Goal: Task Accomplishment & Management: Use online tool/utility

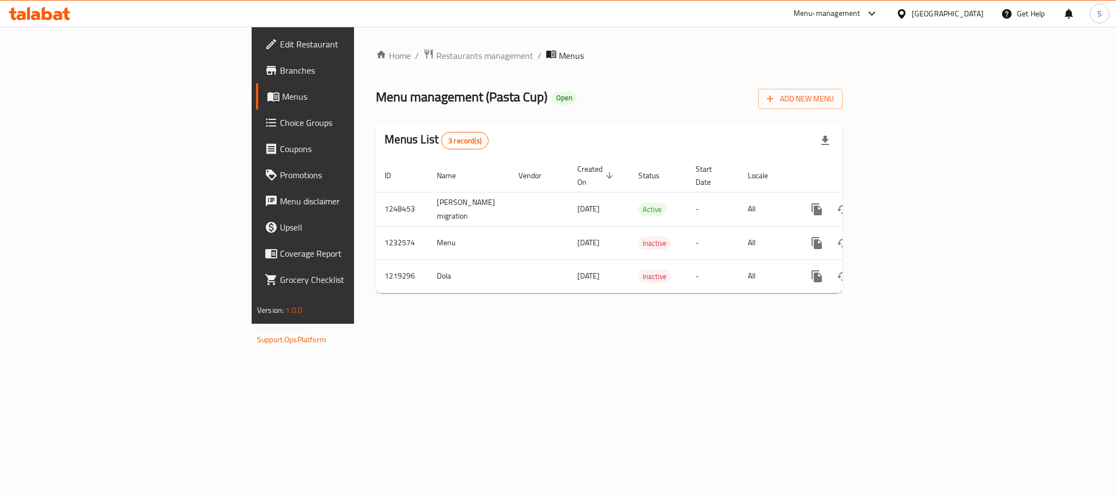
click at [280, 75] on span "Branches" at bounding box center [354, 70] width 149 height 13
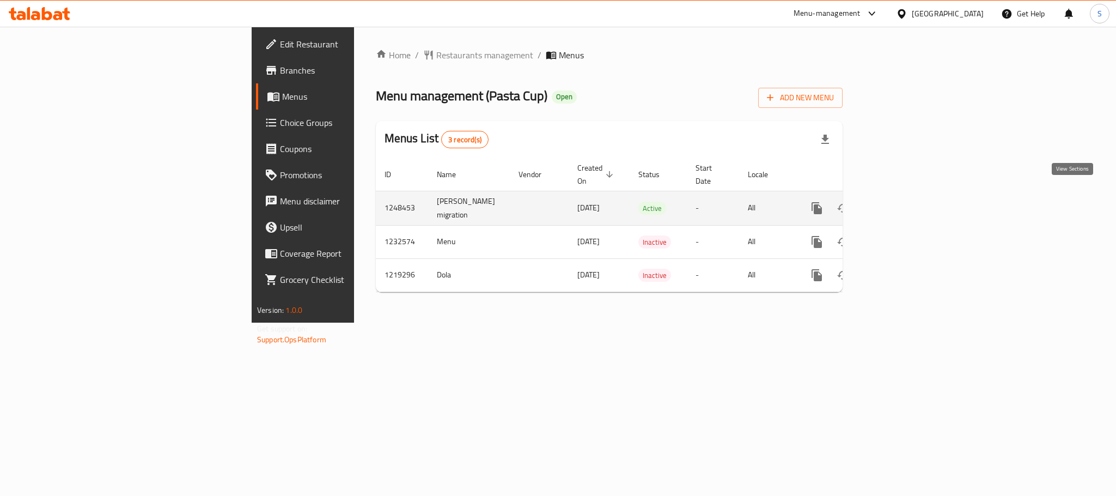
click at [902, 202] on icon "enhanced table" at bounding box center [895, 208] width 13 height 13
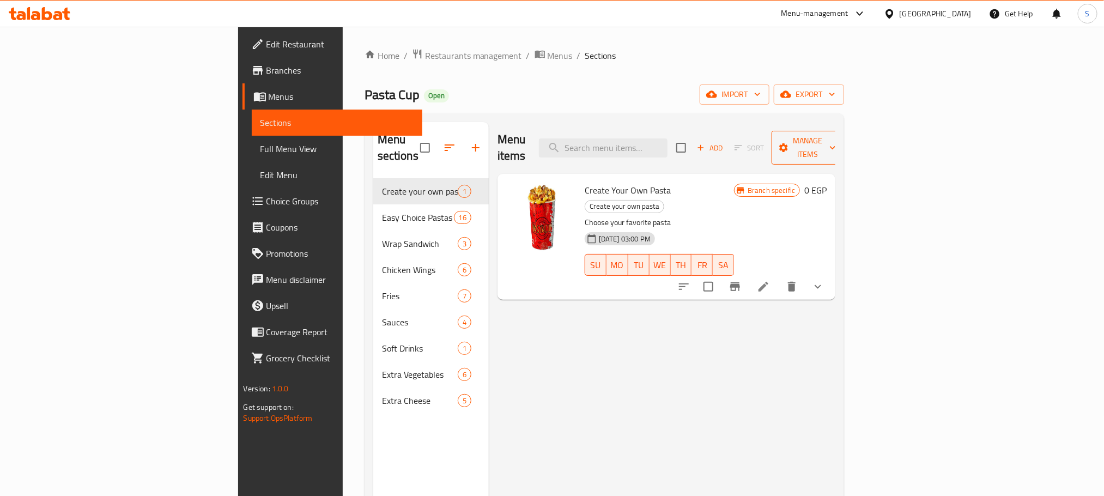
click at [836, 138] on span "Manage items" at bounding box center [808, 147] width 56 height 27
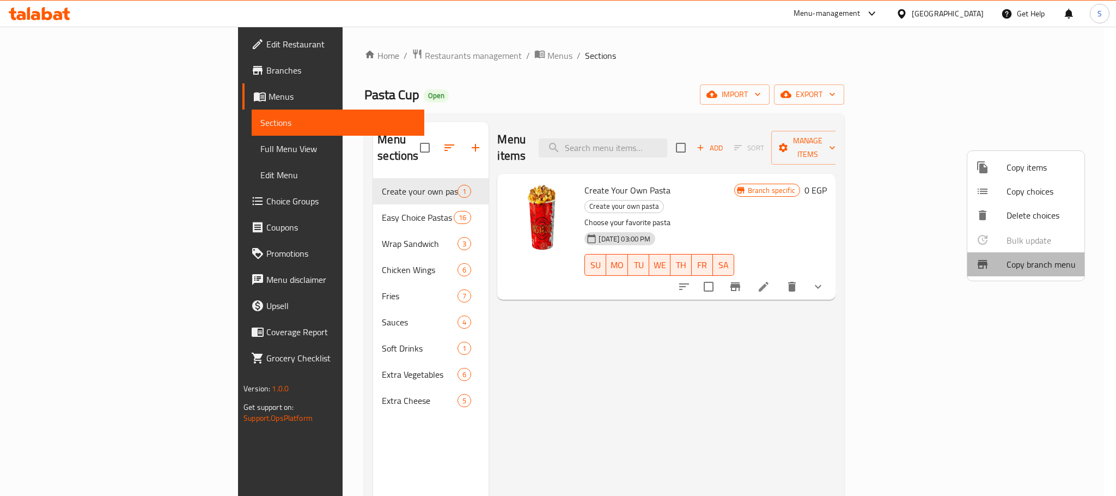
click at [1029, 264] on span "Copy branch menu" at bounding box center [1041, 264] width 69 height 13
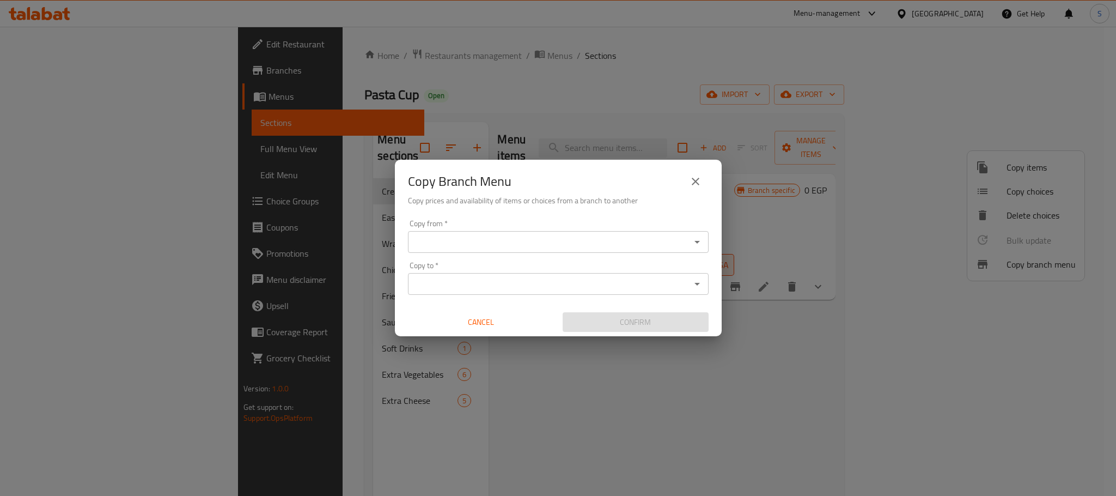
click at [535, 249] on input "Copy from   *" at bounding box center [549, 241] width 276 height 15
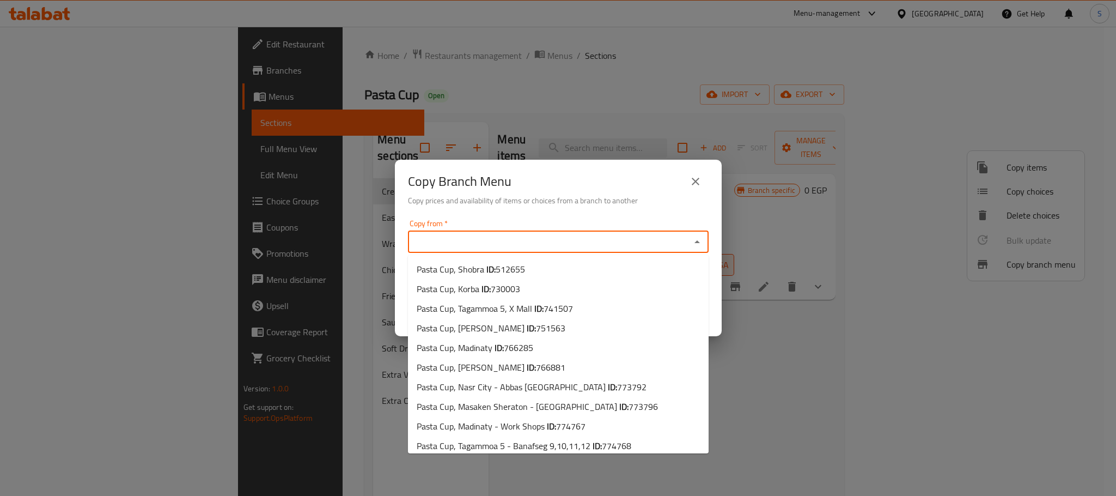
paste input "Pasta Cup, Masaken Sheraton - Fairmont Heliopolis"
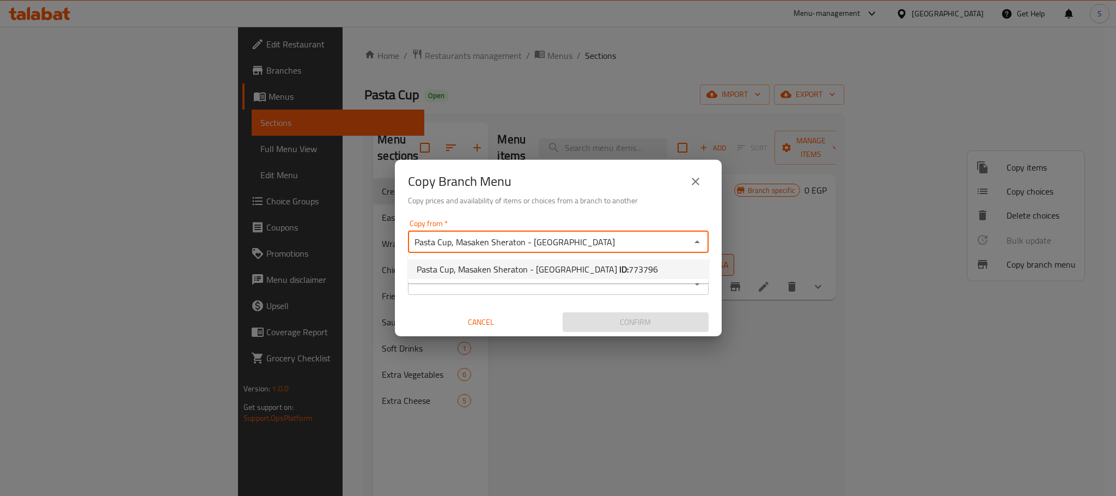
click at [550, 263] on span "Pasta Cup, Masaken Sheraton - Fairmont Heliopolis ID: 773796" at bounding box center [537, 269] width 241 height 13
type input "Pasta Cup, Masaken Sheraton - Fairmont Heliopolis"
click at [521, 288] on input "Copy to   *" at bounding box center [549, 283] width 276 height 15
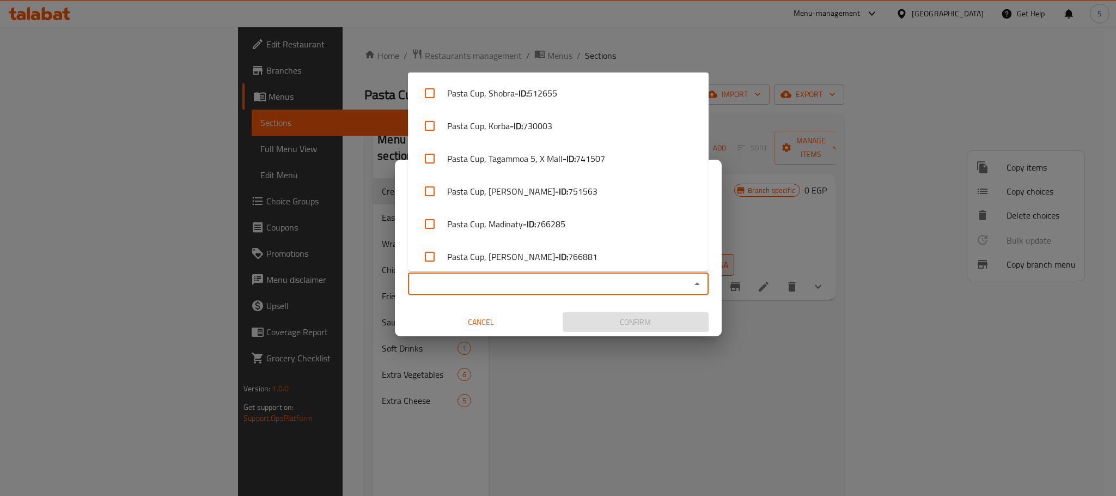
paste input "Pasta Cup, Tagammoa 5 - Banafseg 9,10,11,12"
type input "Pasta Cup, Tagammoa 5 - Banafseg 9,10,11,12"
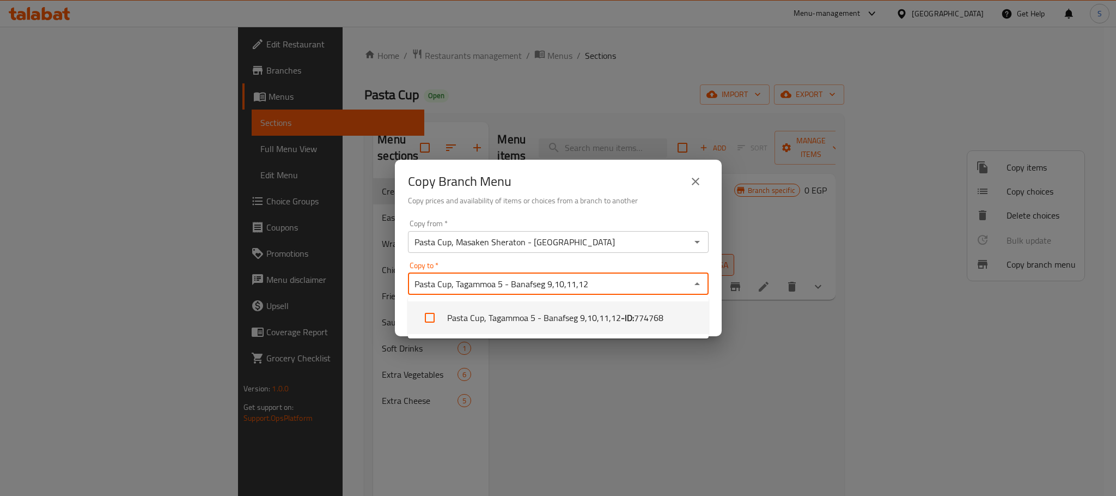
click at [507, 308] on li "Pasta Cup, Tagammoa 5 - Banafseg 9,10,11,12 - ID: 774768" at bounding box center [558, 317] width 301 height 33
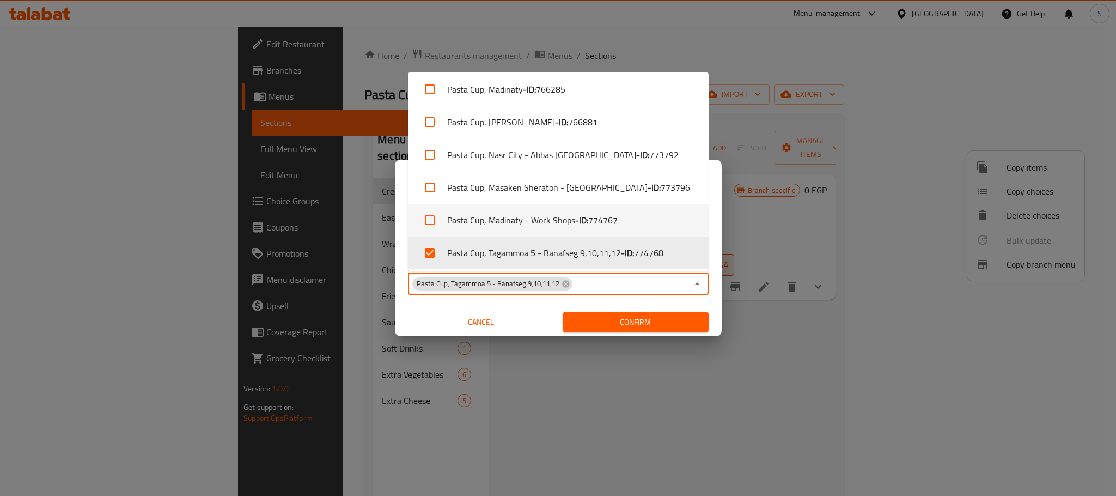
click at [397, 176] on div "Copy Branch Menu Copy prices and availability of items or choices from a branch…" at bounding box center [558, 188] width 327 height 56
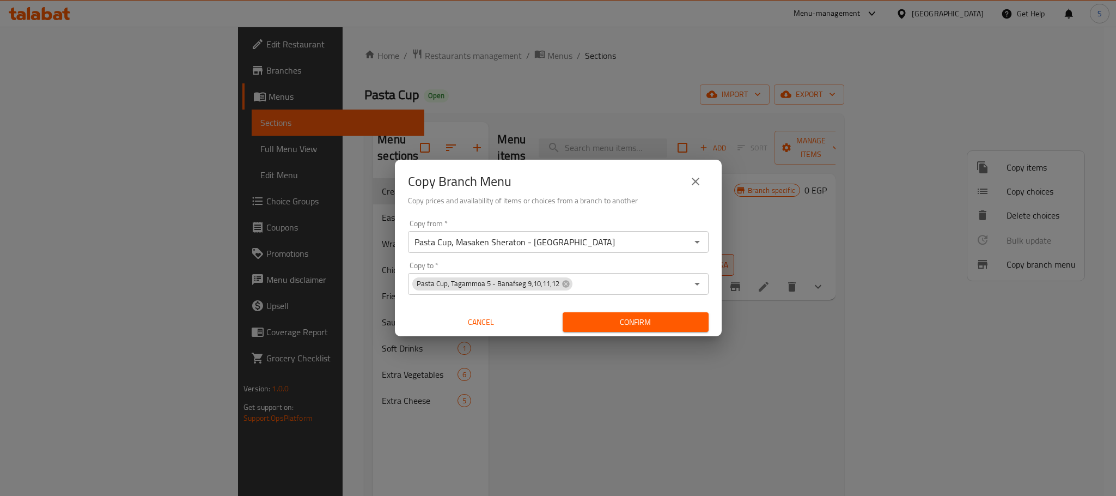
click at [631, 319] on span "Confirm" at bounding box center [635, 322] width 129 height 14
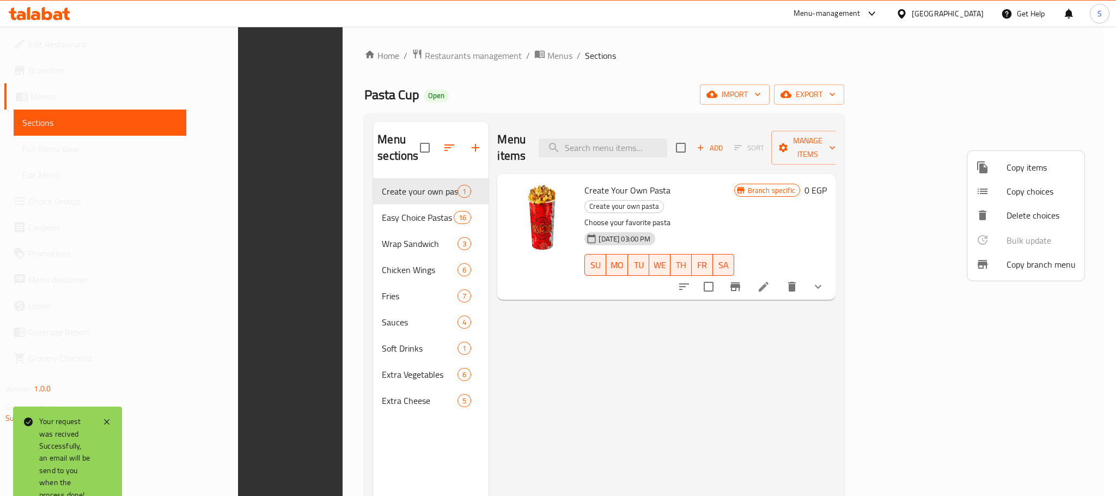
scroll to position [153, 0]
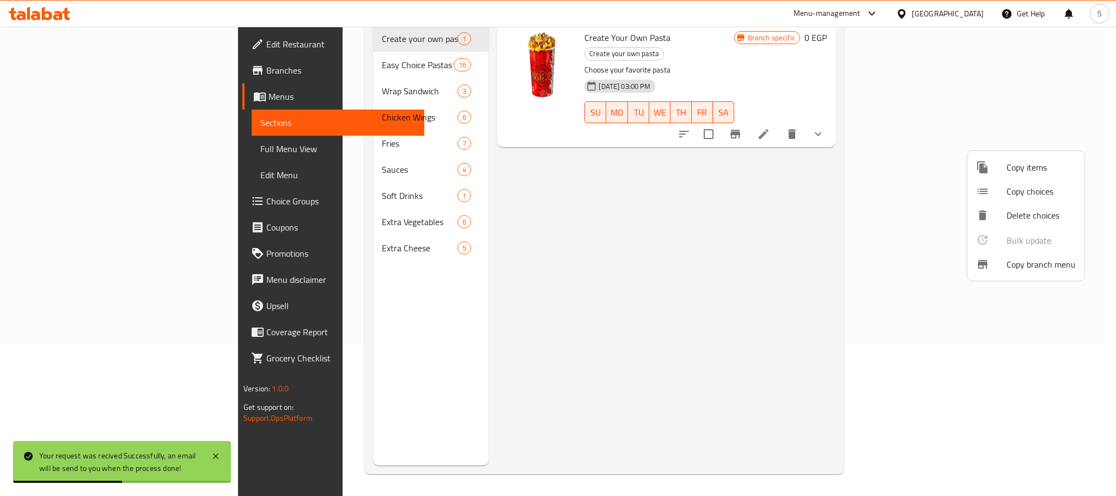
click at [721, 165] on div at bounding box center [558, 248] width 1116 height 496
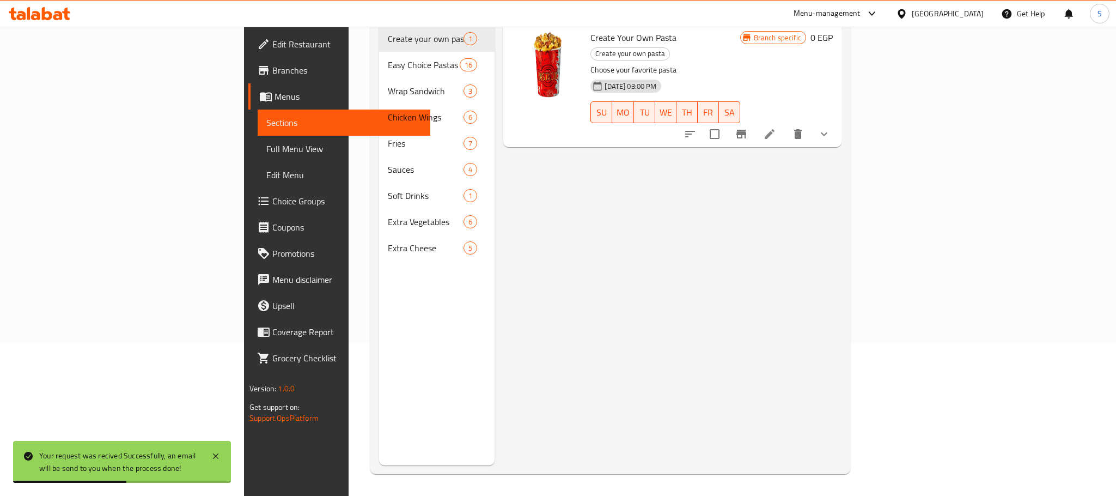
scroll to position [0, 0]
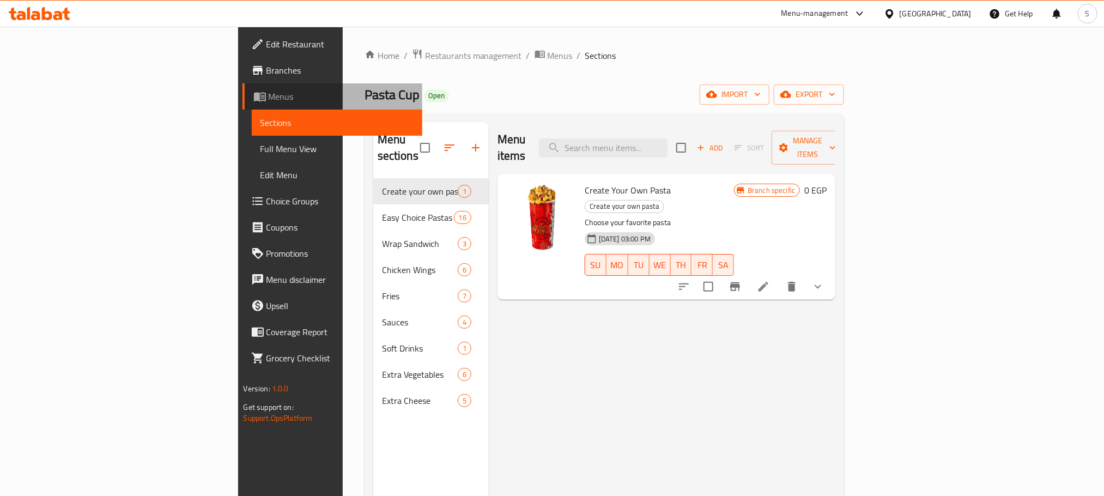
click at [269, 92] on span "Menus" at bounding box center [341, 96] width 145 height 13
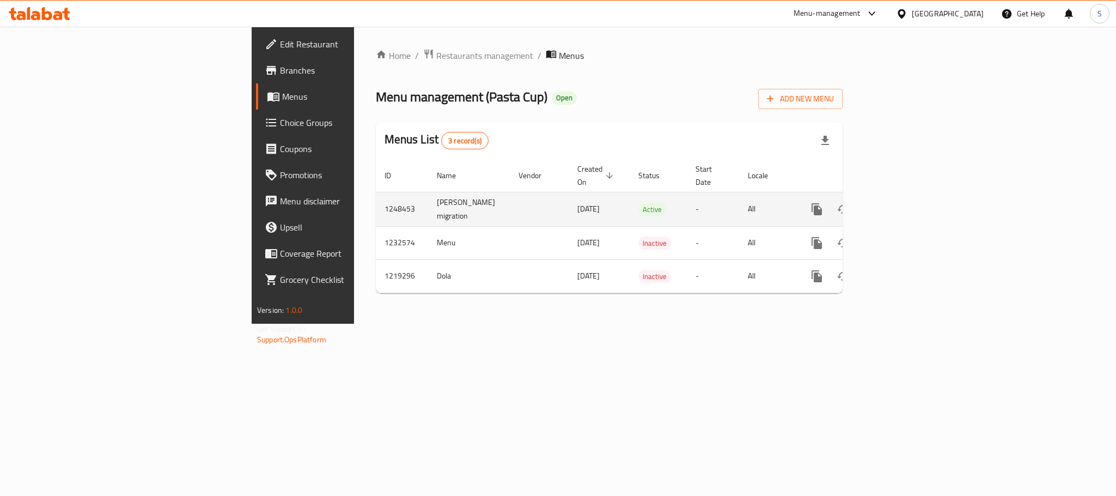
click at [376, 192] on td "1248453" at bounding box center [402, 209] width 52 height 34
copy td "1248453"
